Goal: Communication & Community: Answer question/provide support

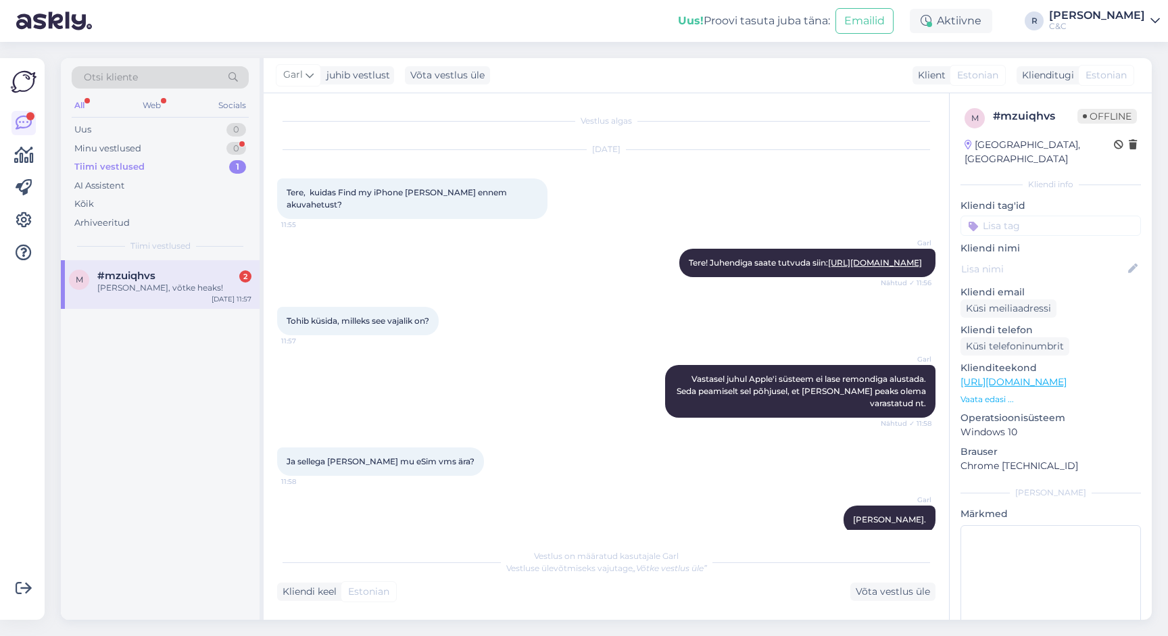
scroll to position [160, 0]
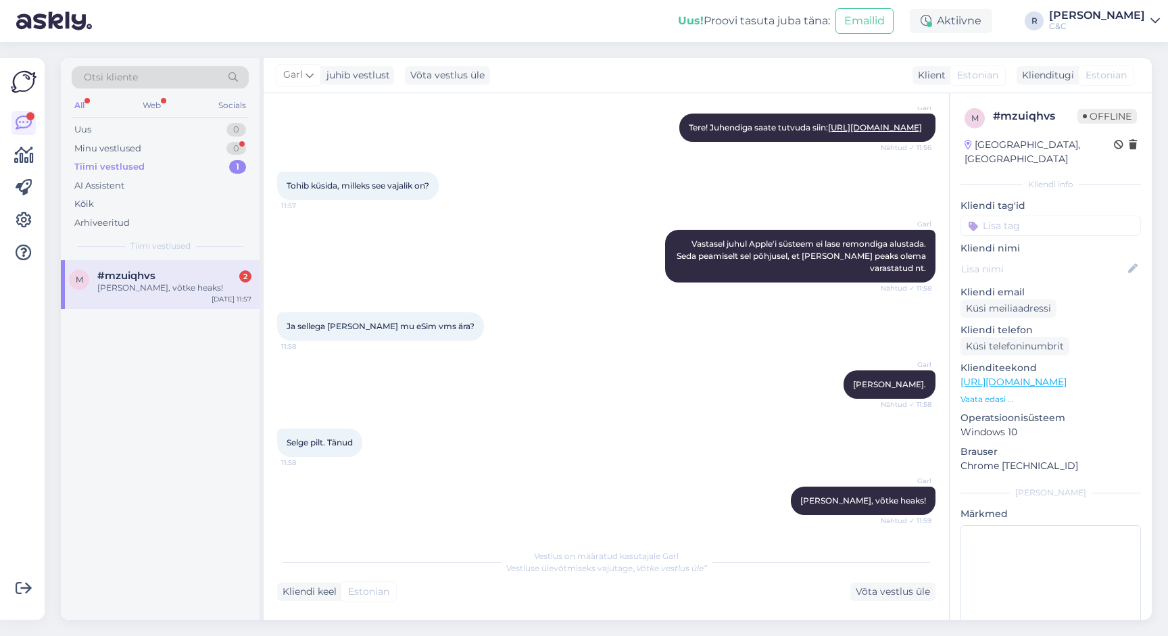
click at [496, 461] on div "Selge pilt. Tänud 11:58" at bounding box center [606, 443] width 659 height 58
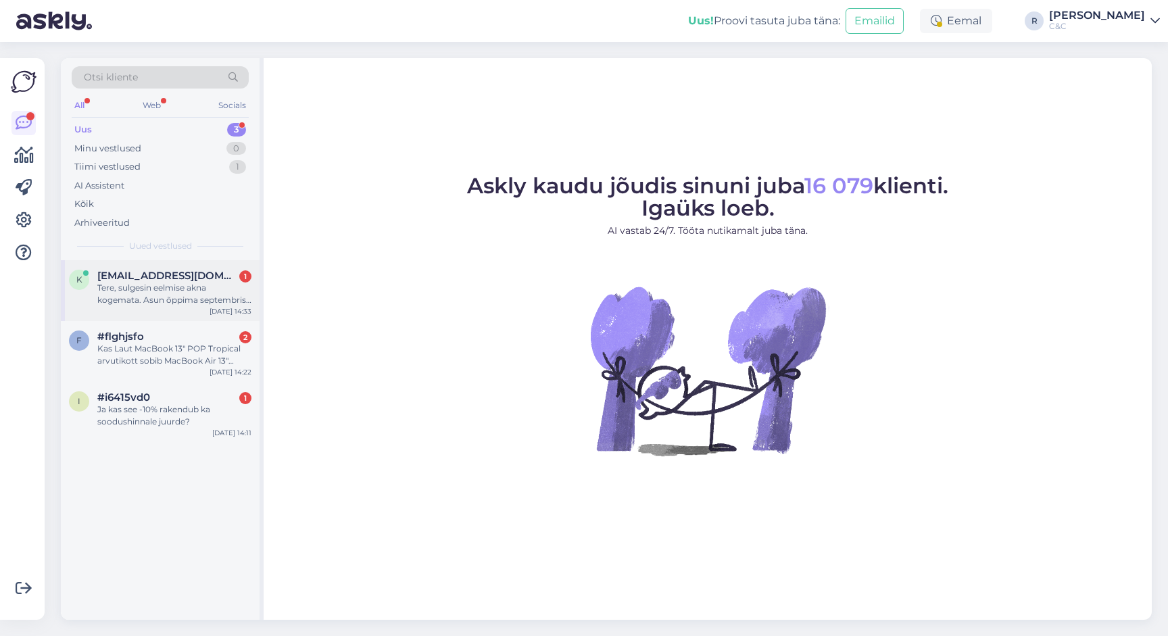
click at [180, 283] on div "Tere, sulgesin eelmise akna kogemata. Asun õppima septembris ning ISIC kaarti m…" at bounding box center [174, 294] width 154 height 24
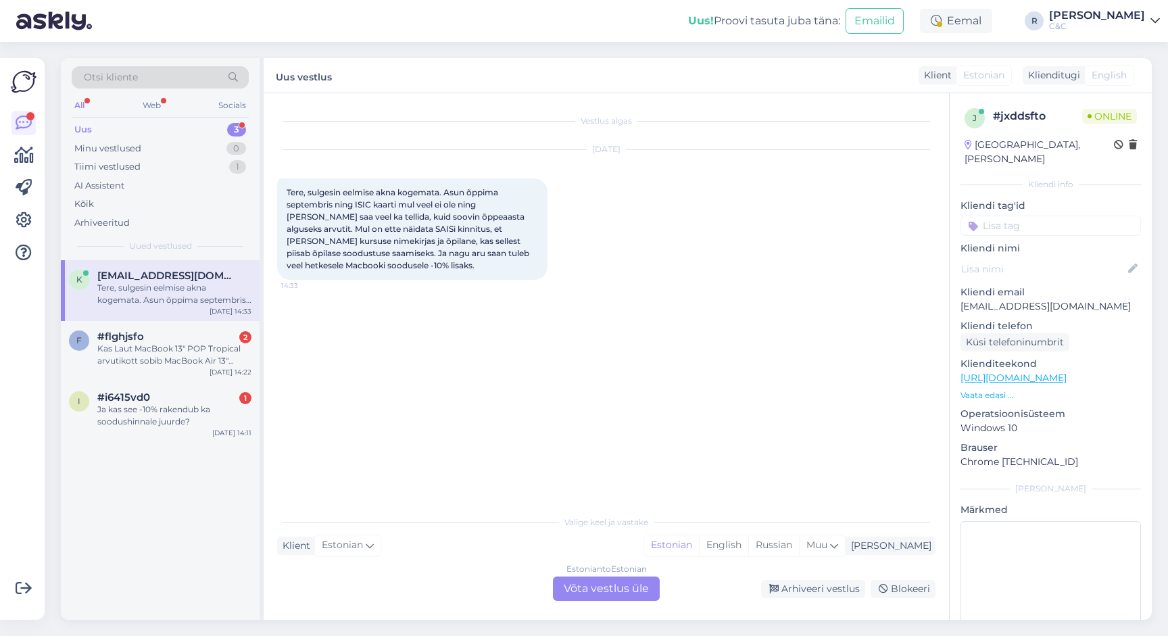
click at [567, 583] on div "Estonian to Estonian Võta vestlus üle" at bounding box center [606, 589] width 107 height 24
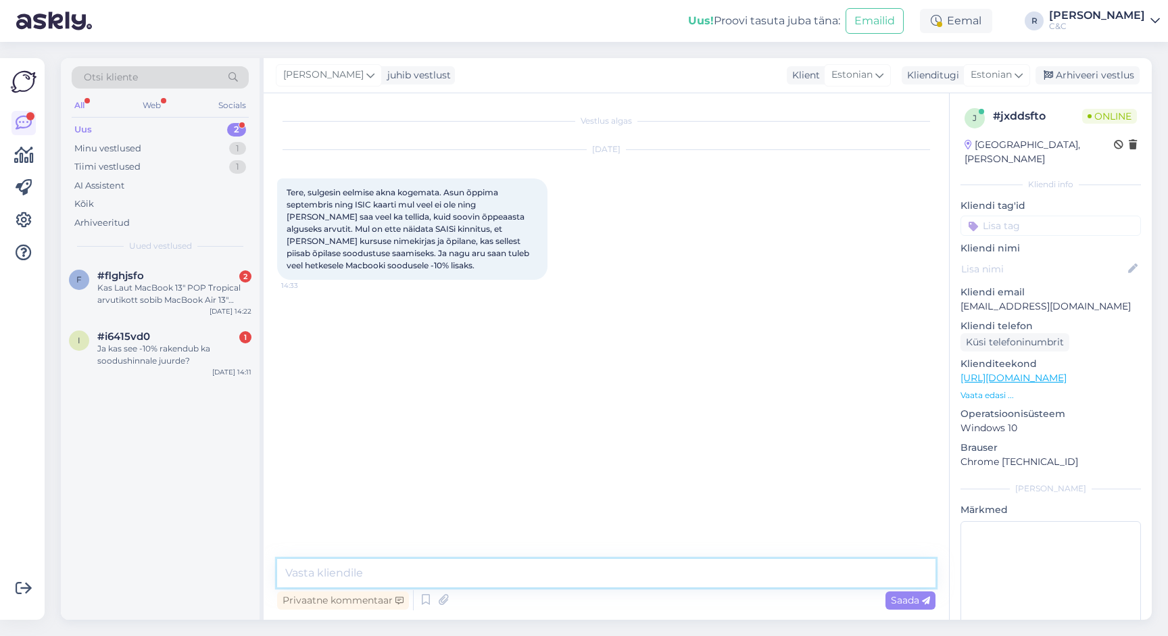
click at [535, 570] on textarea at bounding box center [606, 573] width 659 height 28
type textarea "Tere! Piisab kinnitusest ning olemasolevast hinnast täpselt, 10% veel tuleb all…"
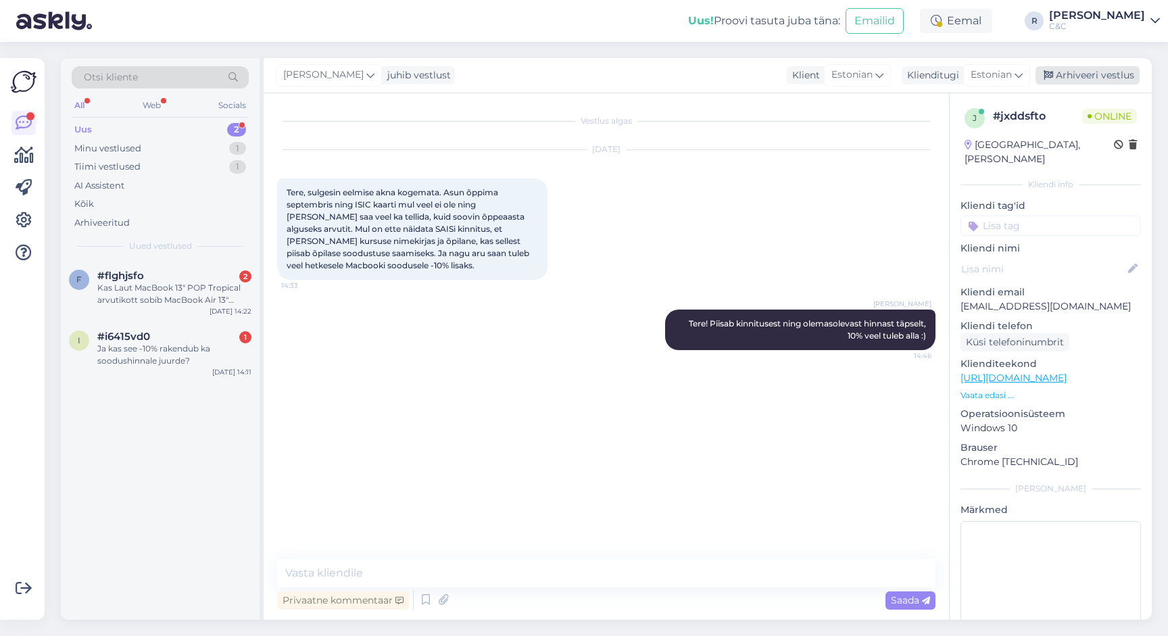
click at [1107, 79] on div "Arhiveeri vestlus" at bounding box center [1088, 75] width 104 height 18
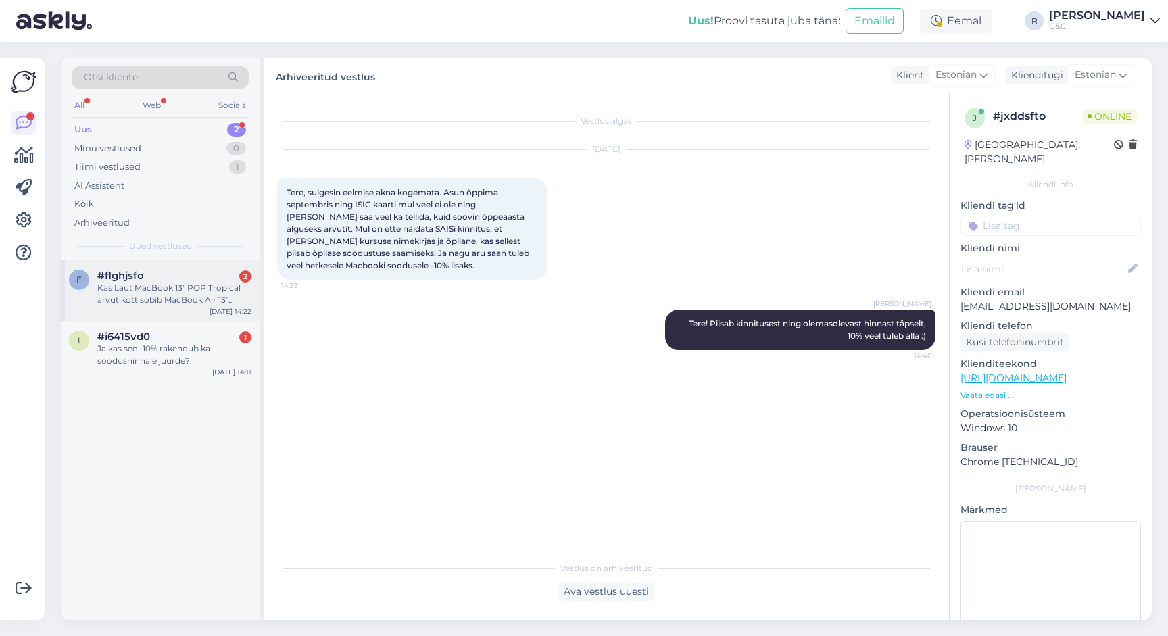
click at [201, 291] on div "Kas Laut MacBook 13" POP Tropical arvutikott sobib MacBook Air 13" Apple M4" at bounding box center [174, 294] width 154 height 24
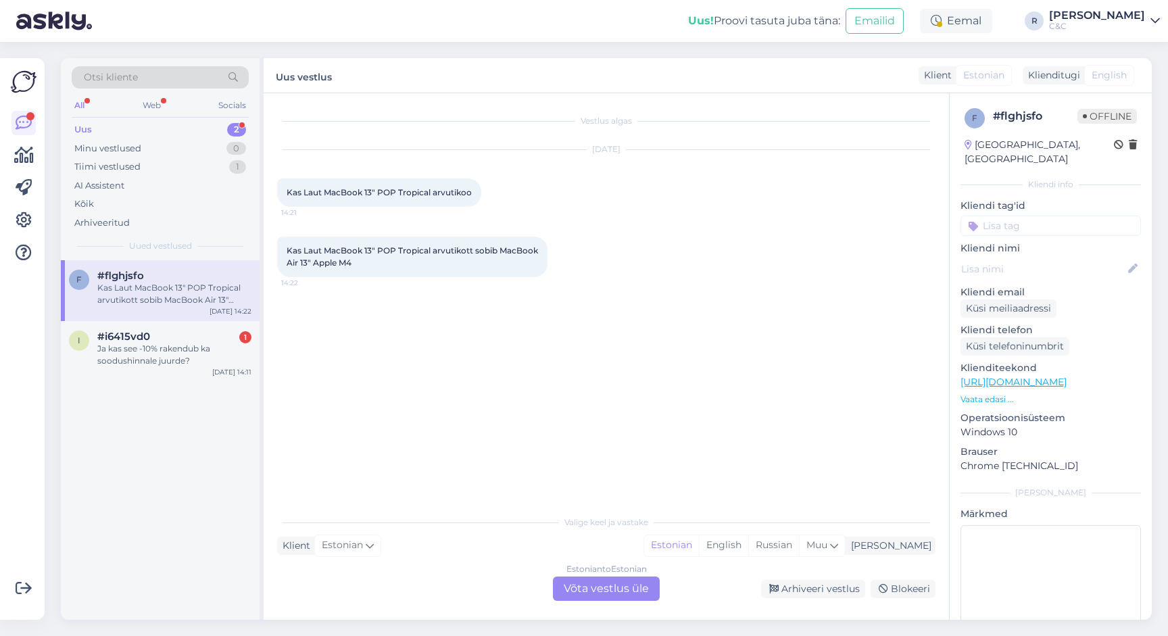
click at [1055, 376] on link "[URL][DOMAIN_NAME]" at bounding box center [1014, 382] width 106 height 12
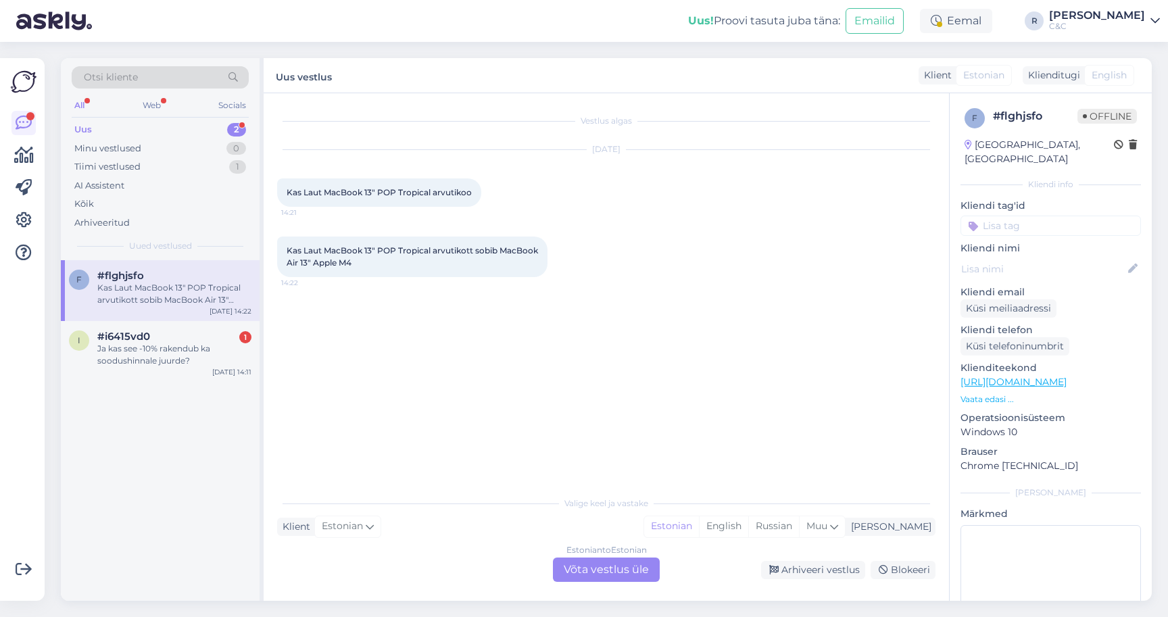
click at [982, 393] on p "Vaata edasi ..." at bounding box center [1051, 399] width 181 height 12
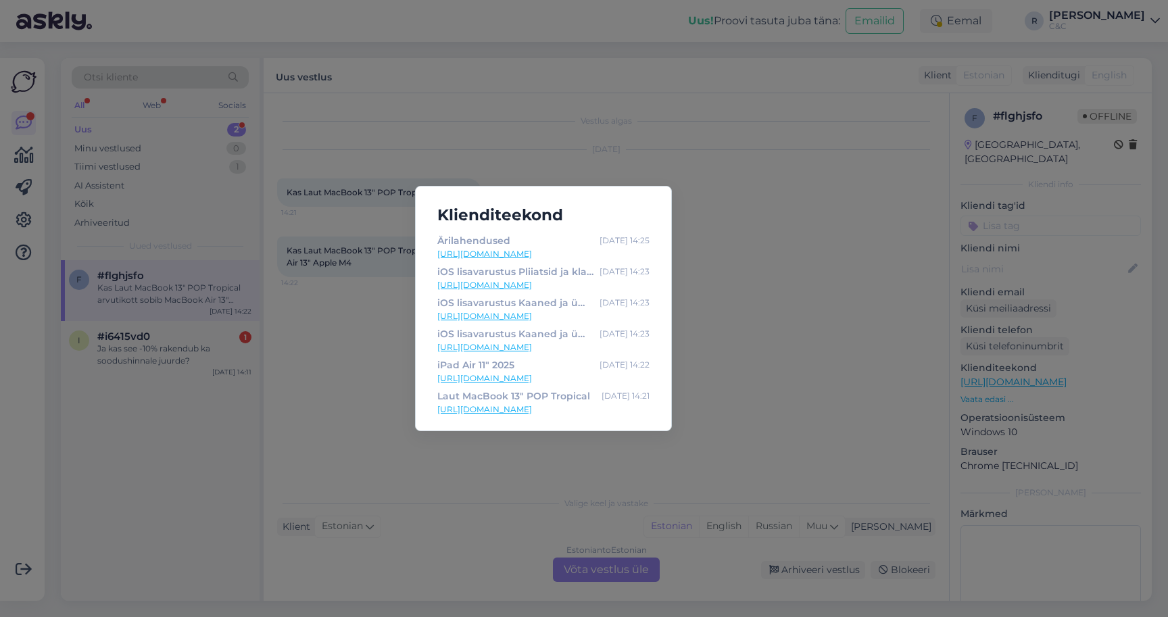
click at [542, 411] on link "[URL][DOMAIN_NAME]" at bounding box center [543, 410] width 212 height 12
click at [767, 306] on div "Klienditeekond Ärilahendused [DATE] 14:25 [URL][DOMAIN_NAME] iOS lisavarustus P…" at bounding box center [584, 308] width 1168 height 617
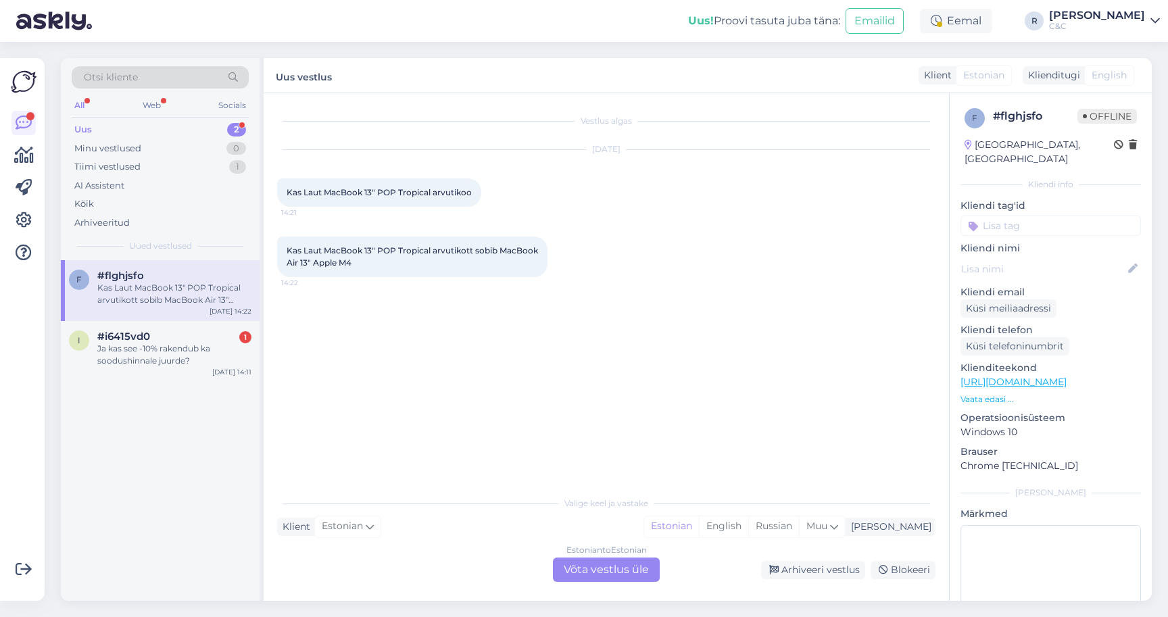
click at [573, 564] on div "Estonian to Estonian Võta vestlus üle" at bounding box center [606, 570] width 107 height 24
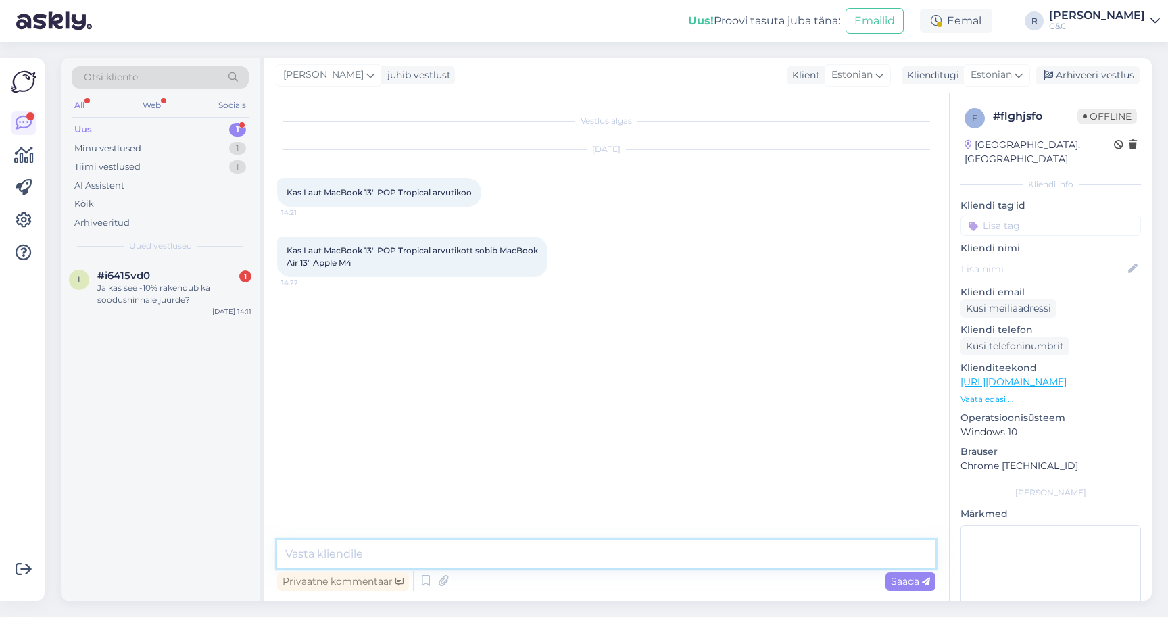
click at [533, 566] on textarea at bounding box center [606, 554] width 659 height 28
click at [533, 563] on textarea at bounding box center [606, 554] width 659 height 28
type textarea "Tere! Sobib ja mahub ilusti sinna 13" Air :)"
click at [1084, 80] on div "Arhiveeri vestlus" at bounding box center [1088, 75] width 104 height 18
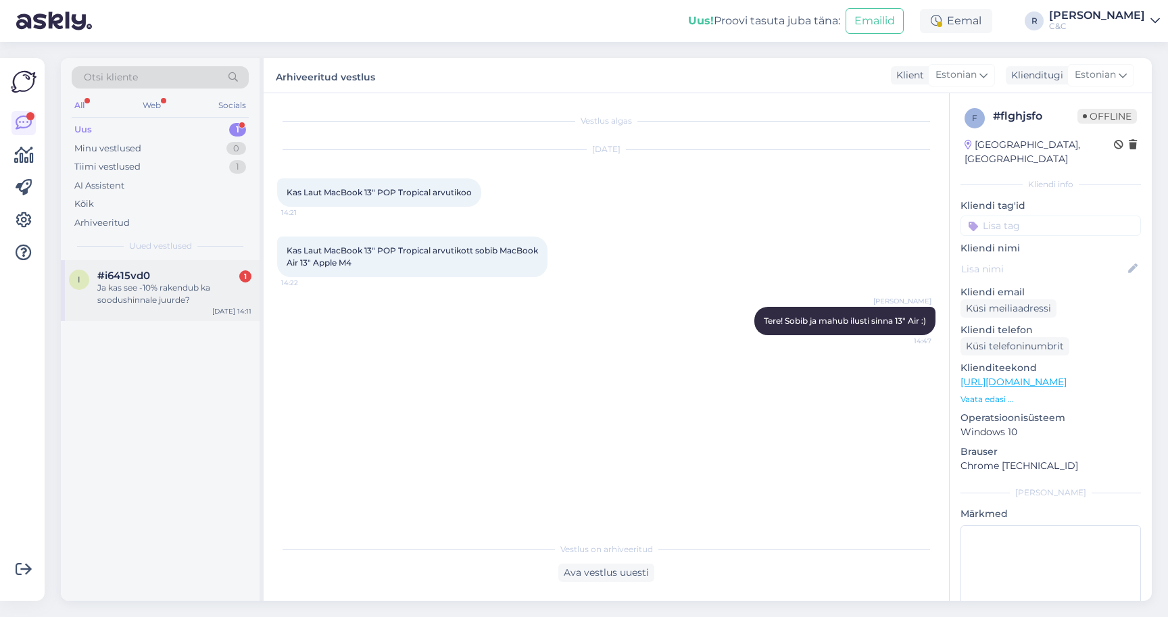
click at [250, 273] on div "1" at bounding box center [245, 276] width 12 height 12
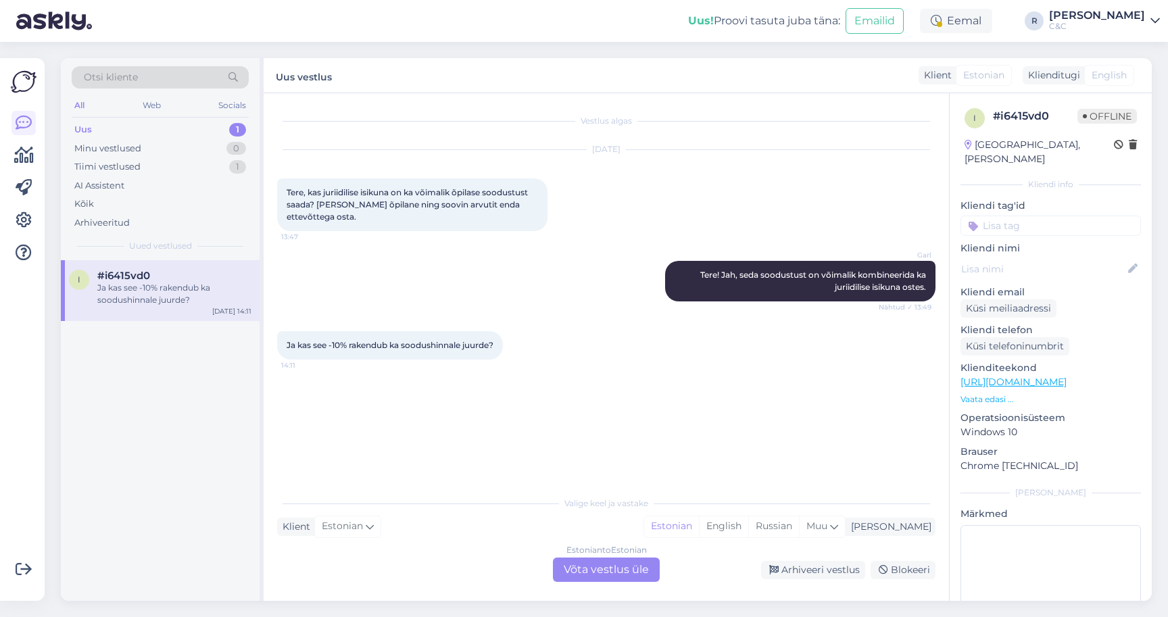
click at [598, 567] on div "Estonian to Estonian Võta vestlus üle" at bounding box center [606, 570] width 107 height 24
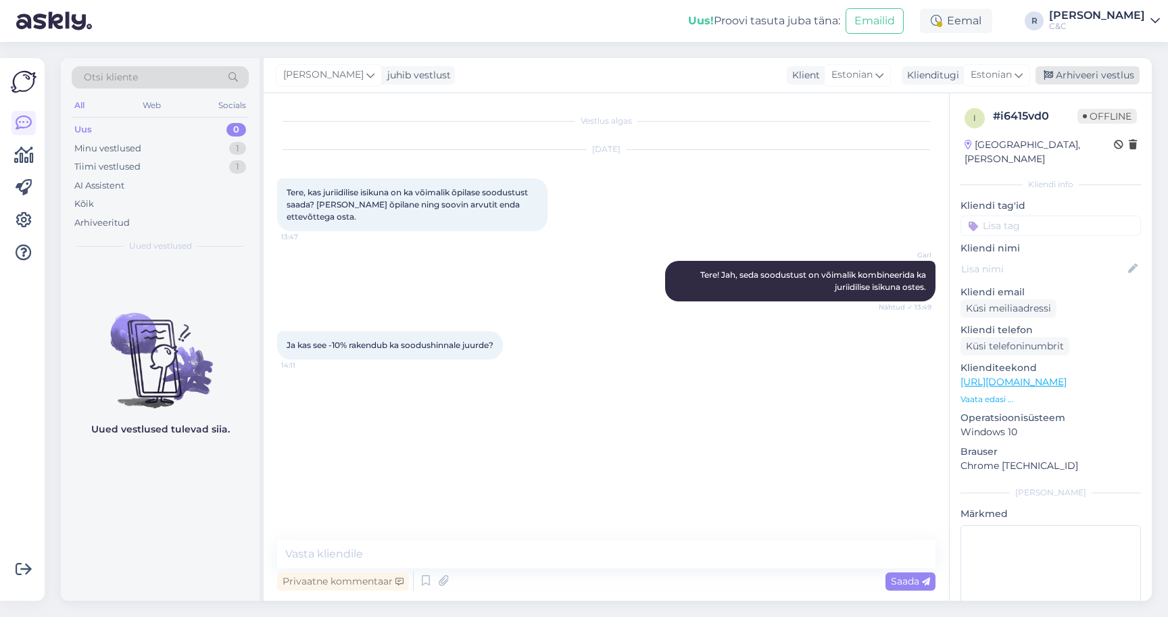
click at [1087, 74] on div "Arhiveeri vestlus" at bounding box center [1088, 75] width 104 height 18
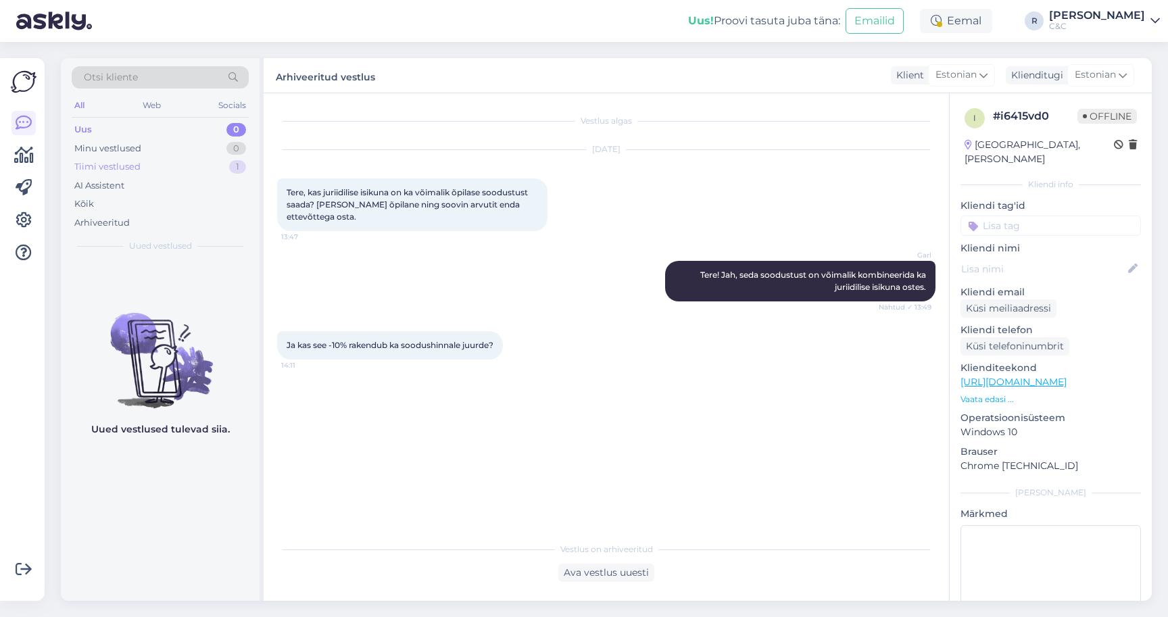
click at [194, 172] on div "Tiimi vestlused 1" at bounding box center [160, 167] width 177 height 19
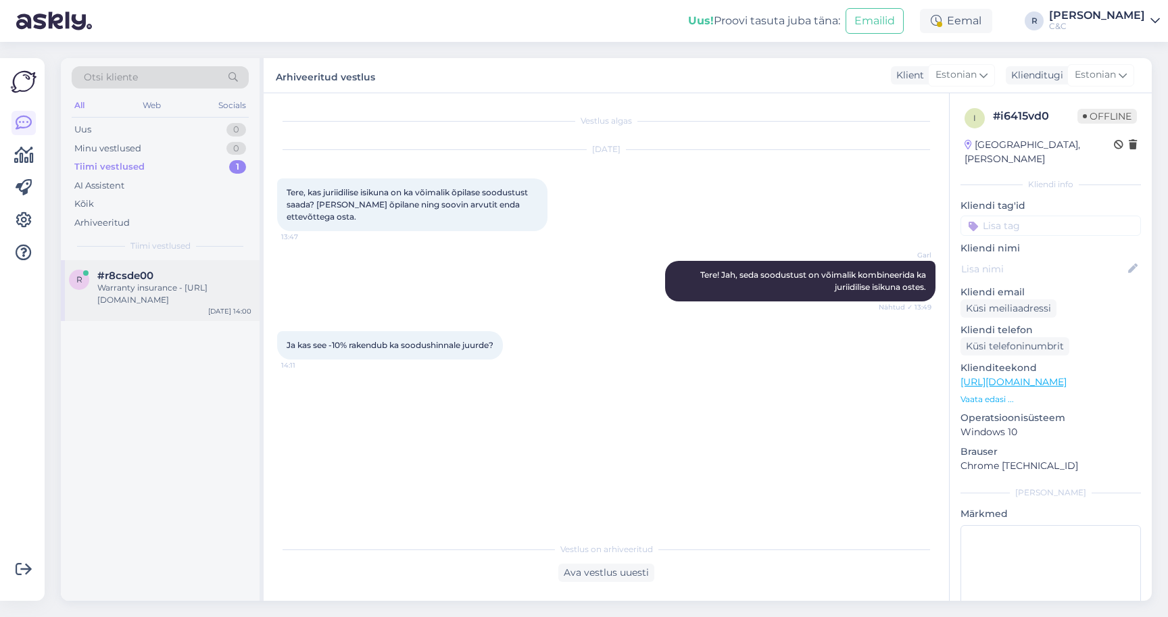
click at [151, 276] on span "#r8csde00" at bounding box center [125, 276] width 56 height 12
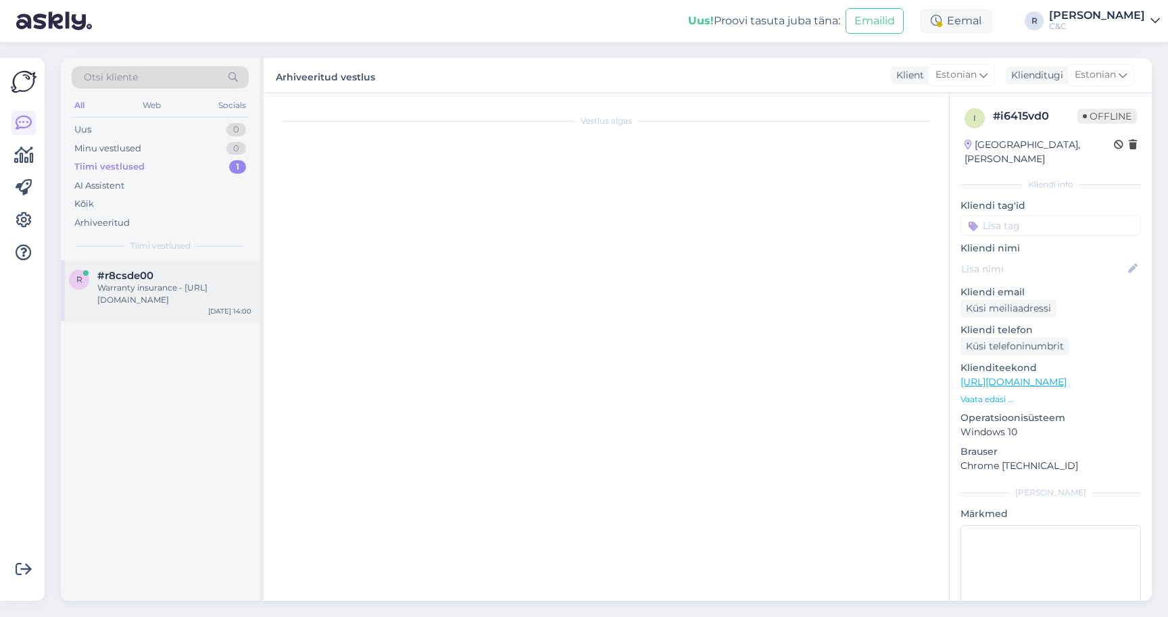
scroll to position [230, 0]
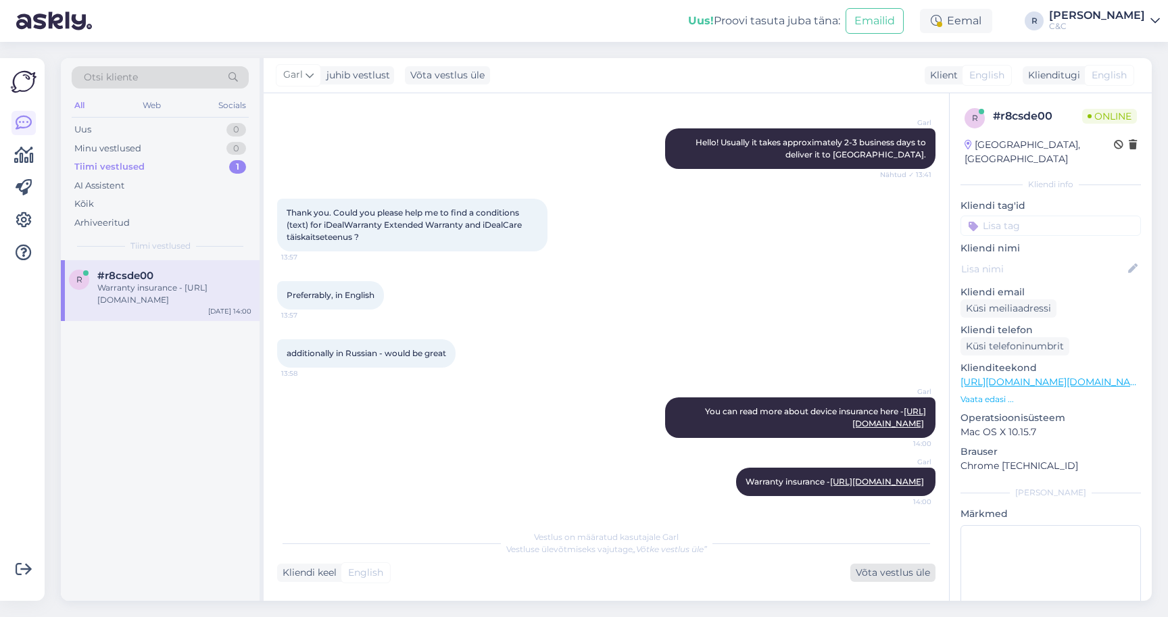
click at [892, 566] on div "Võta vestlus üle" at bounding box center [893, 573] width 85 height 18
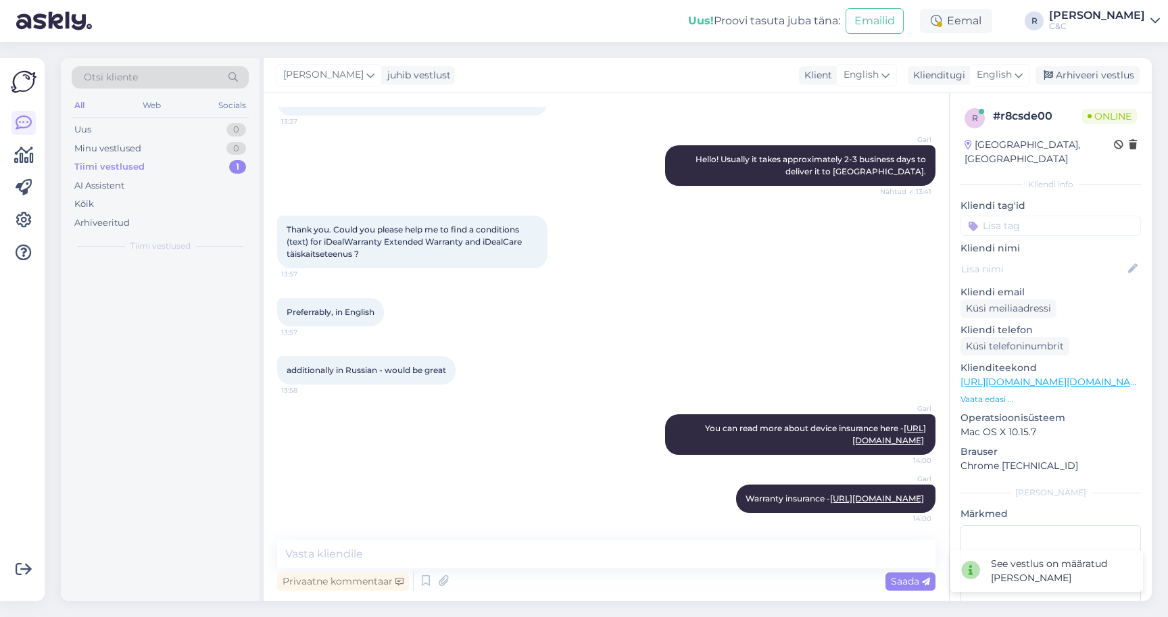
scroll to position [213, 0]
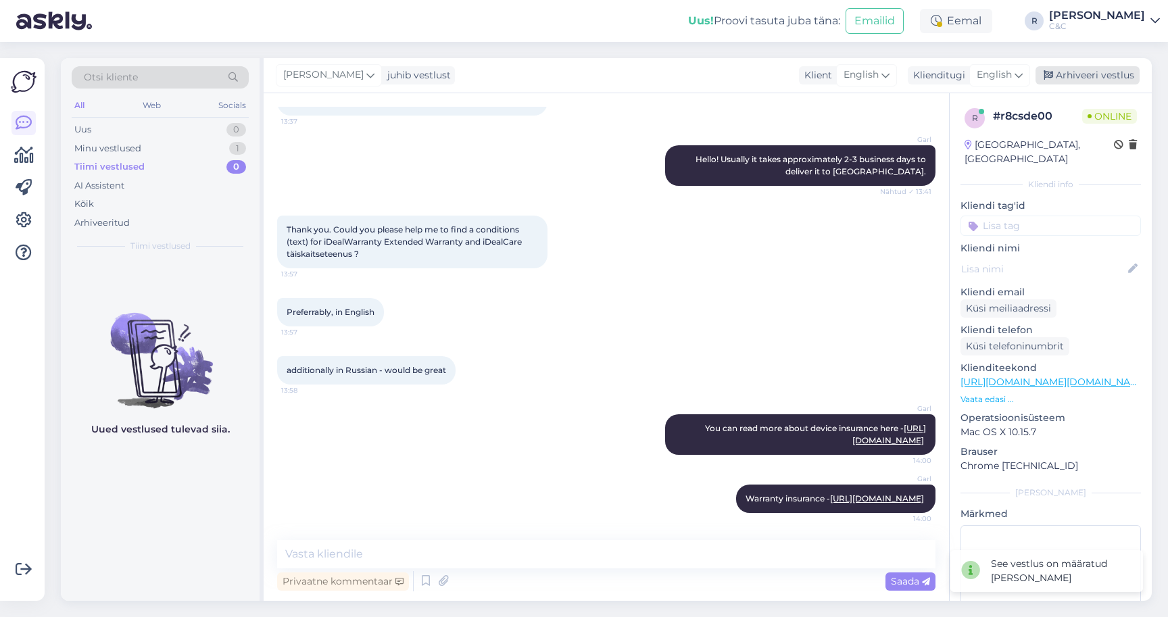
click at [1063, 70] on div "Arhiveeri vestlus" at bounding box center [1088, 75] width 104 height 18
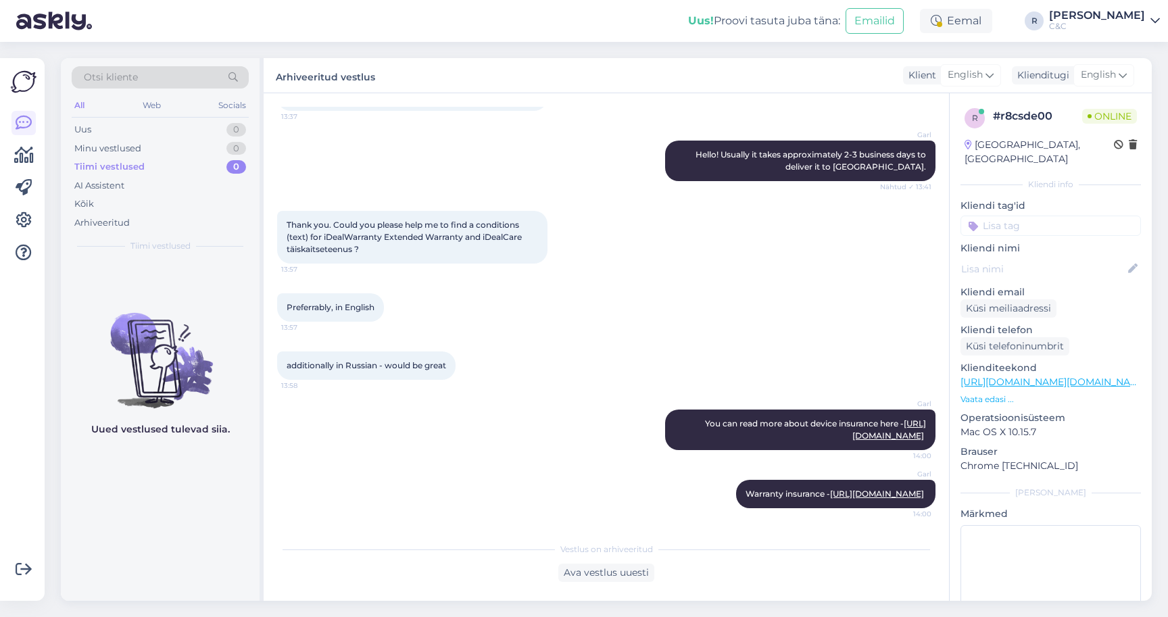
scroll to position [218, 0]
